Goal: Find specific page/section: Find specific page/section

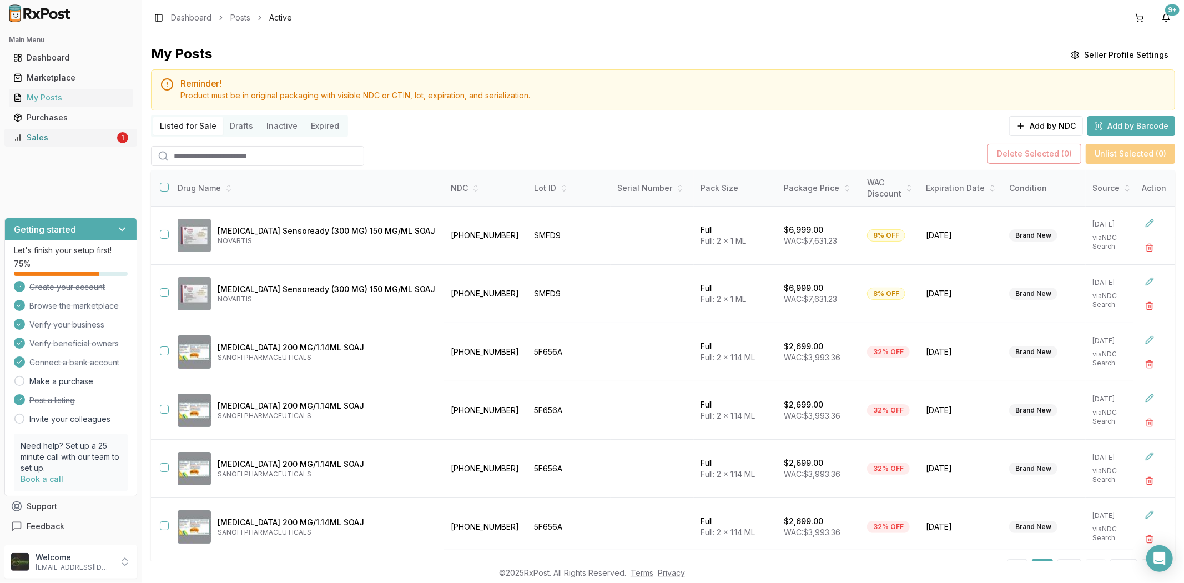
click at [65, 137] on div "Sales" at bounding box center [64, 137] width 102 height 11
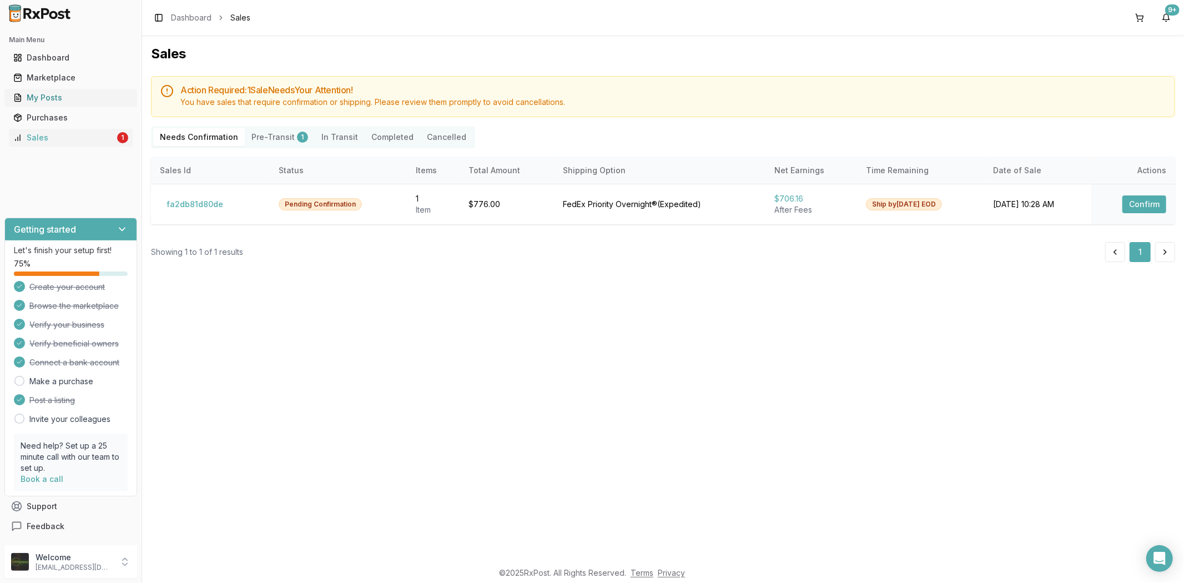
click at [75, 100] on div "My Posts" at bounding box center [70, 97] width 115 height 11
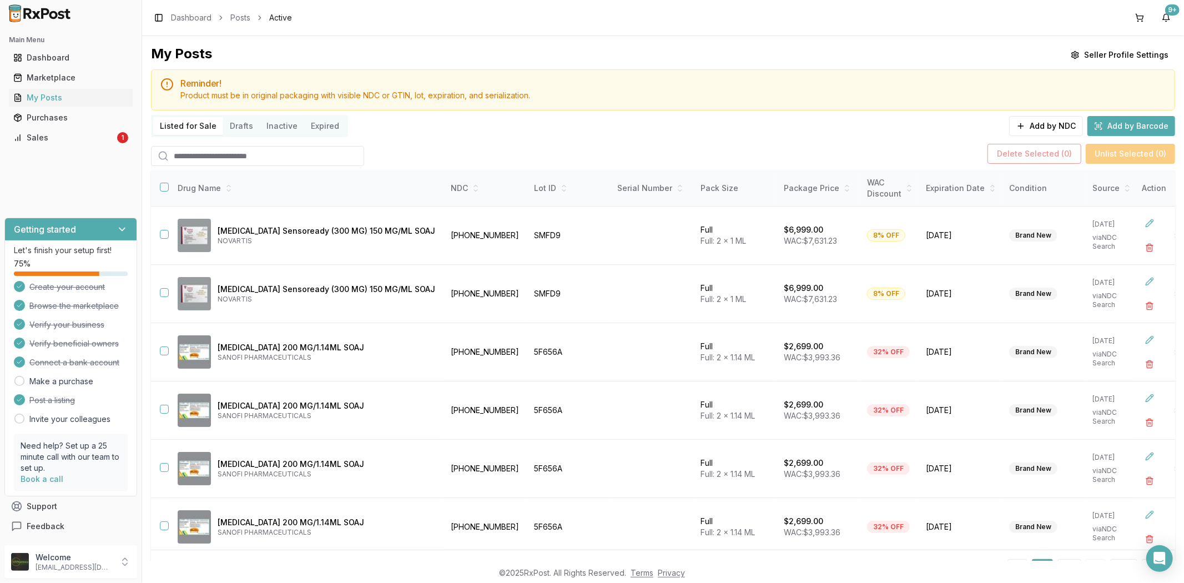
click at [192, 153] on input "search" at bounding box center [257, 156] width 213 height 20
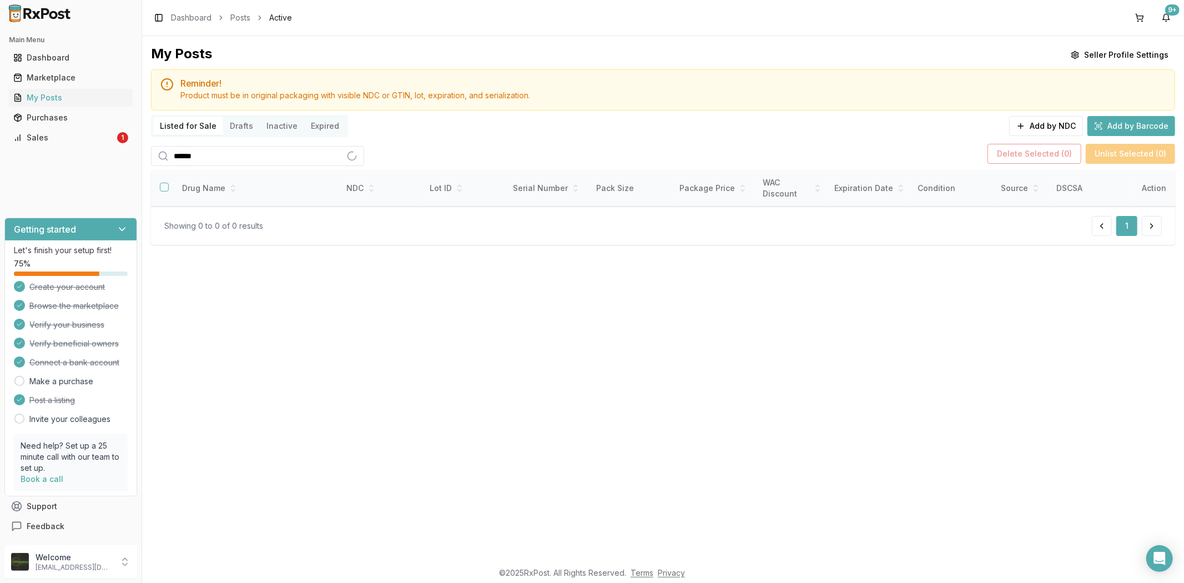
type input "******"
